Goal: Transaction & Acquisition: Subscribe to service/newsletter

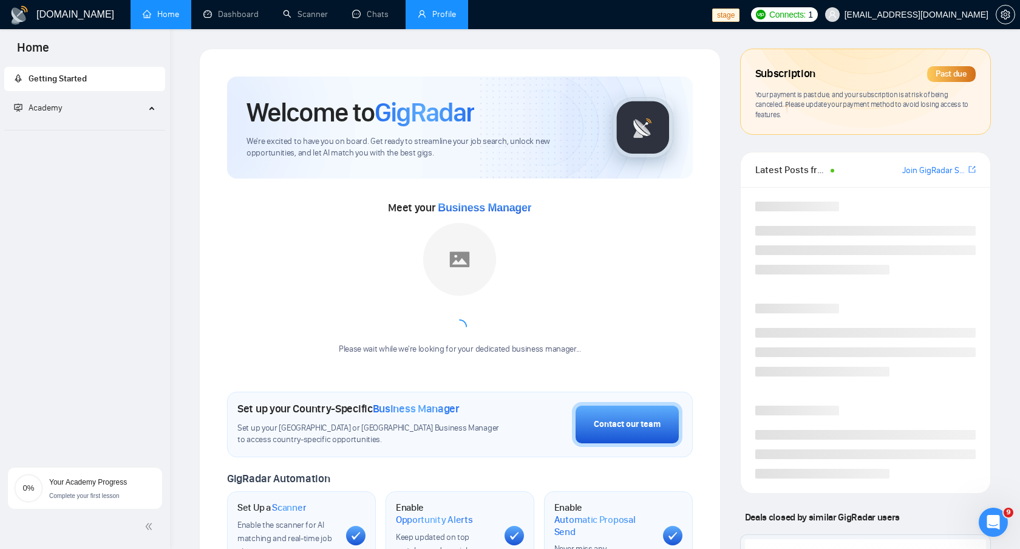
click at [449, 13] on link "Profile" at bounding box center [437, 14] width 38 height 10
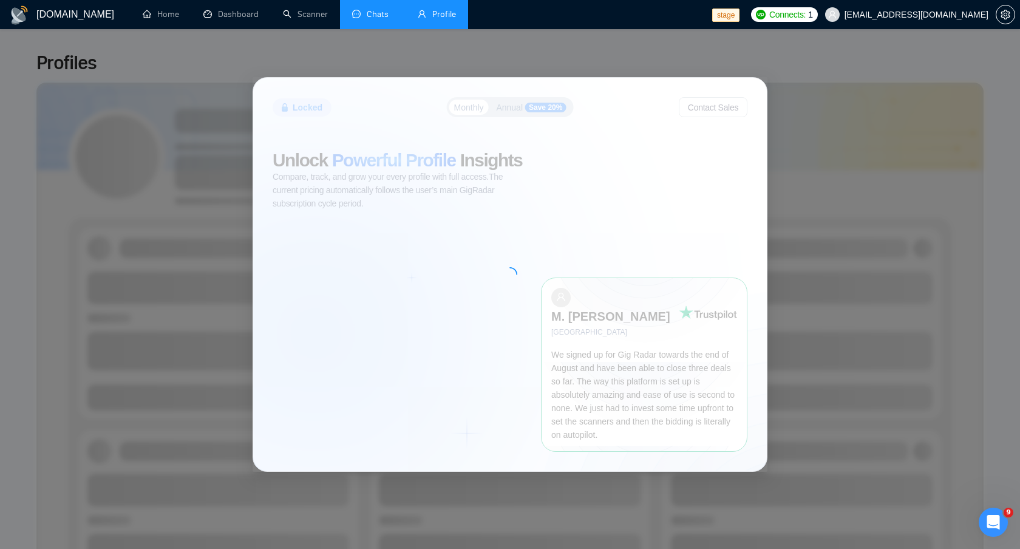
click at [380, 16] on link "Chats" at bounding box center [372, 14] width 41 height 10
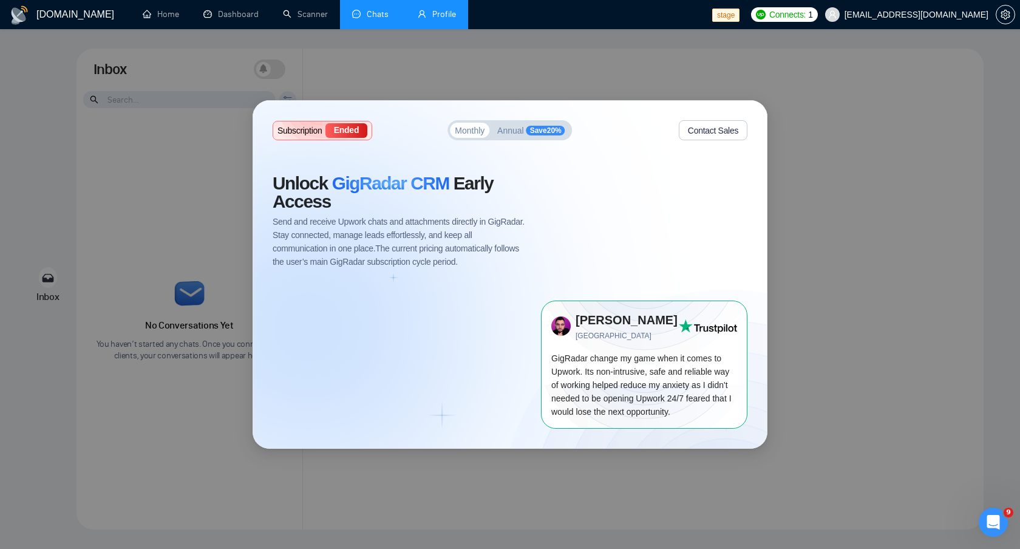
click at [440, 19] on link "Profile" at bounding box center [437, 14] width 38 height 10
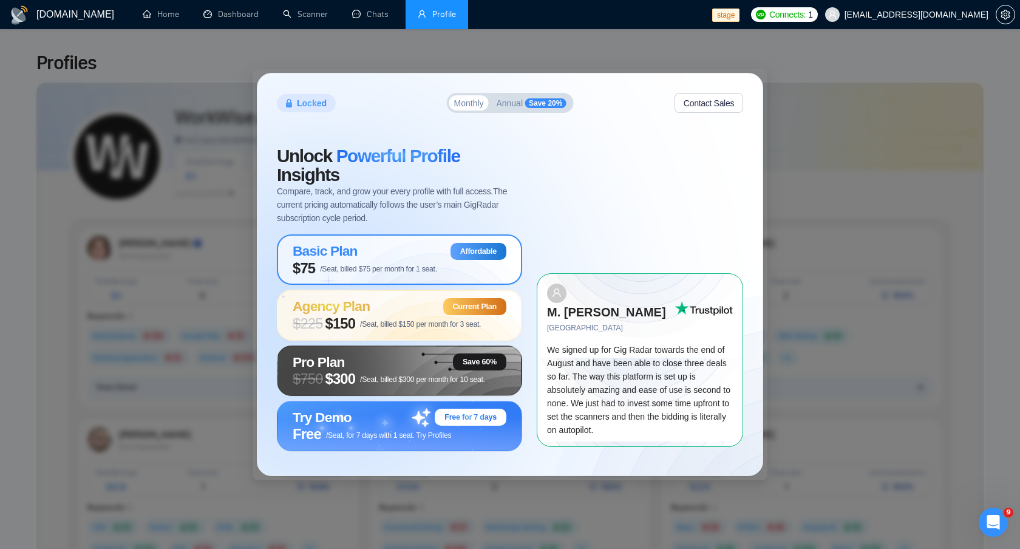
click at [412, 247] on div "Basic Plan Affordable" at bounding box center [400, 251] width 214 height 17
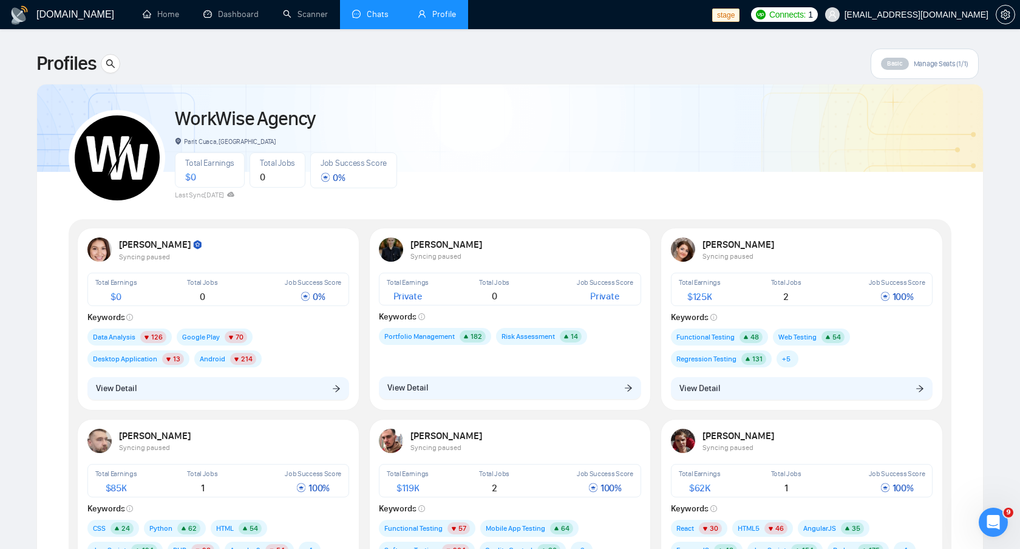
click at [370, 16] on link "Chats" at bounding box center [372, 14] width 41 height 10
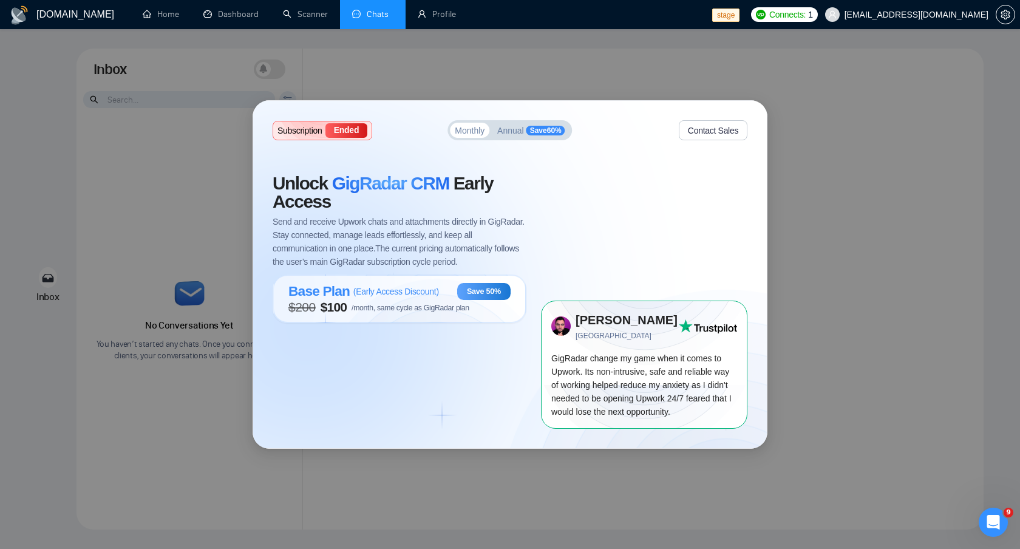
click at [408, 305] on span "/month, same cycle as GigRadar plan" at bounding box center [411, 308] width 118 height 9
click at [482, 193] on span "Unlock GigRadar CRM Early Access" at bounding box center [400, 192] width 254 height 36
click at [343, 295] on span "Base Plan" at bounding box center [318, 291] width 61 height 16
click at [502, 130] on span "Annual" at bounding box center [510, 130] width 27 height 9
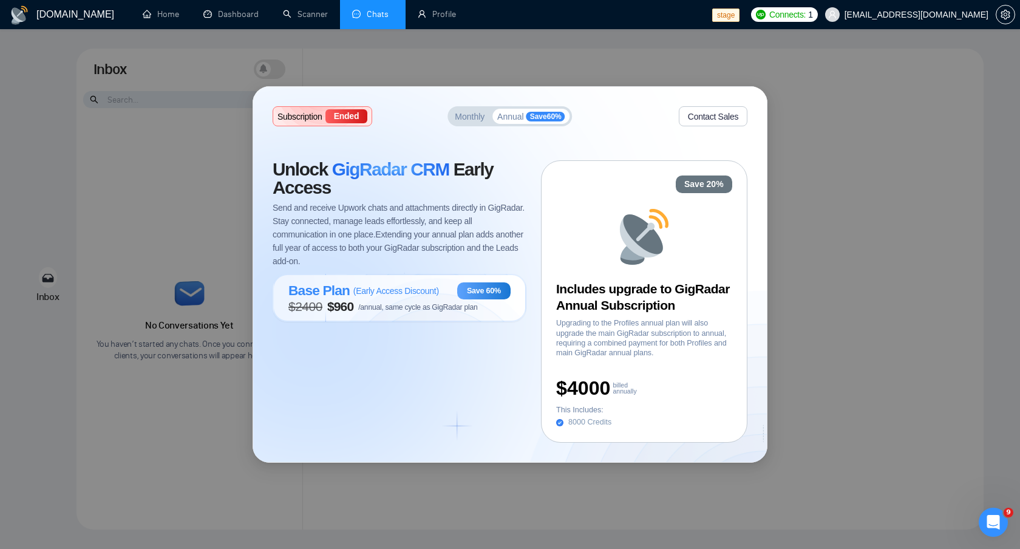
click at [331, 295] on span "Base Plan" at bounding box center [318, 290] width 61 height 16
click at [155, 12] on link "Home" at bounding box center [161, 14] width 36 height 10
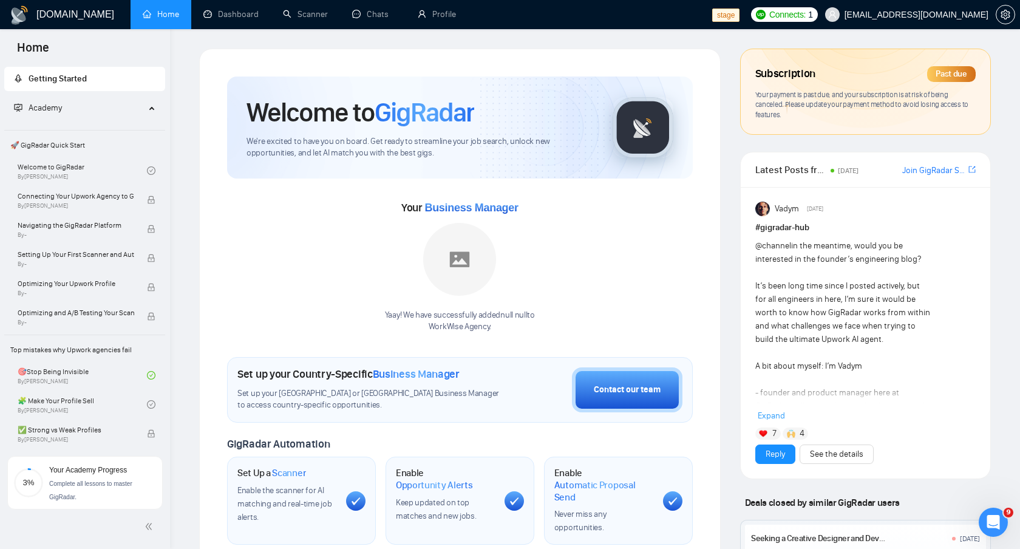
click at [760, 159] on div "Latest Posts from the GigRadar Community [DATE] Join GigRadar Slack Community" at bounding box center [865, 169] width 220 height 35
